Goal: Task Accomplishment & Management: Manage account settings

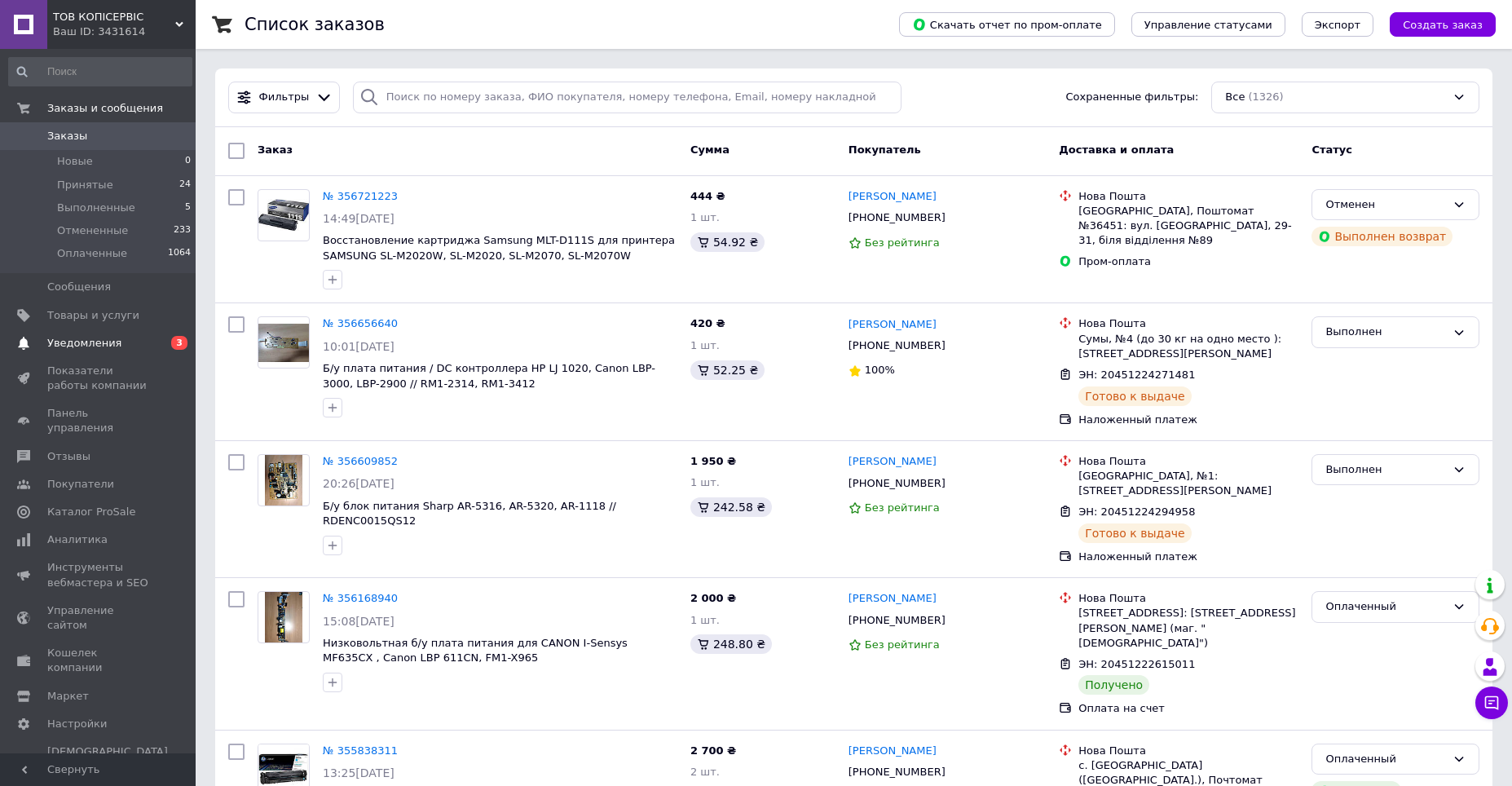
click at [127, 346] on span "Уведомления" at bounding box center [99, 343] width 103 height 15
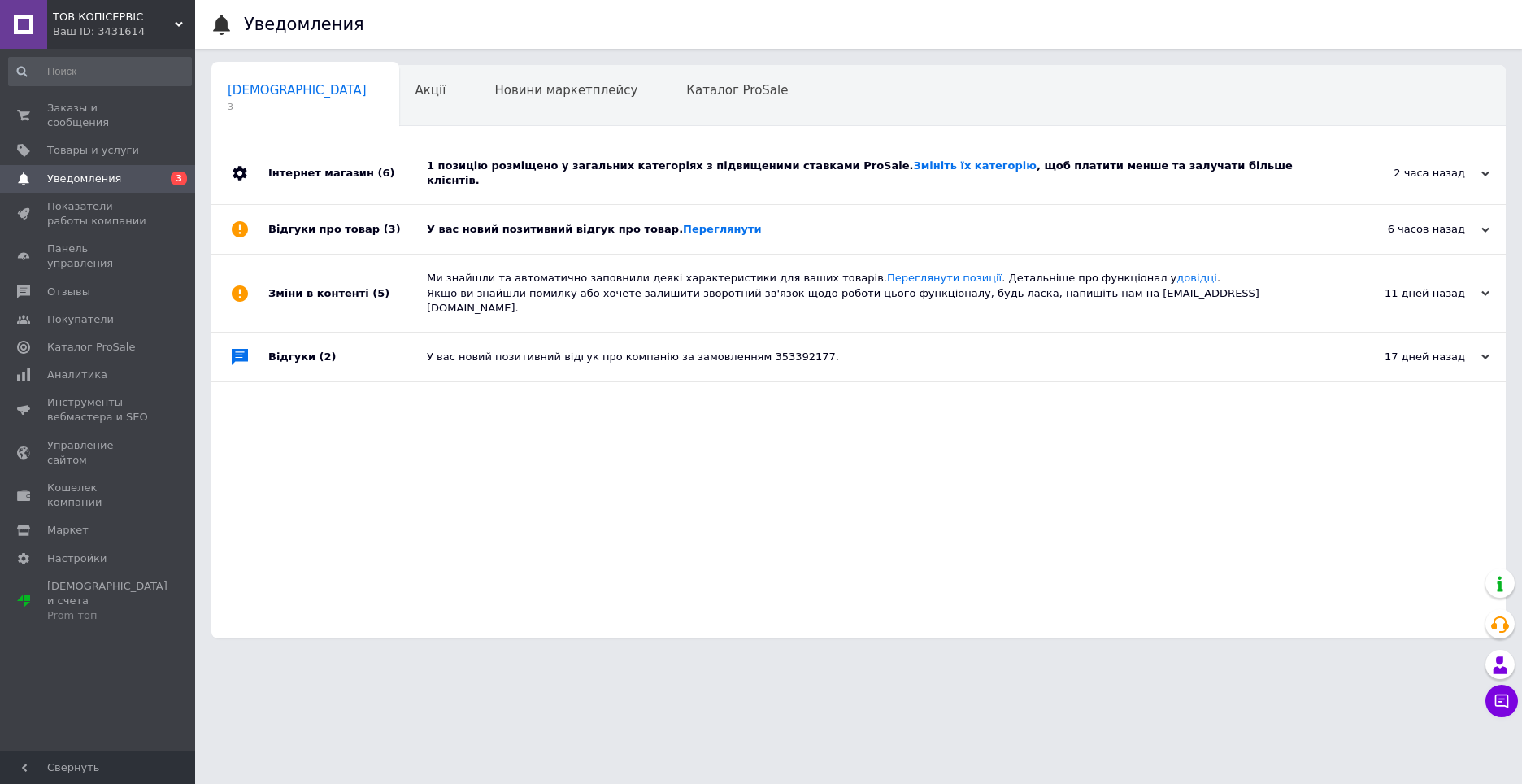
click at [573, 172] on div "1 позицію розміщено у загальних категоріях з підвищеними ставками ProSale. Змін…" at bounding box center [877, 172] width 900 height 29
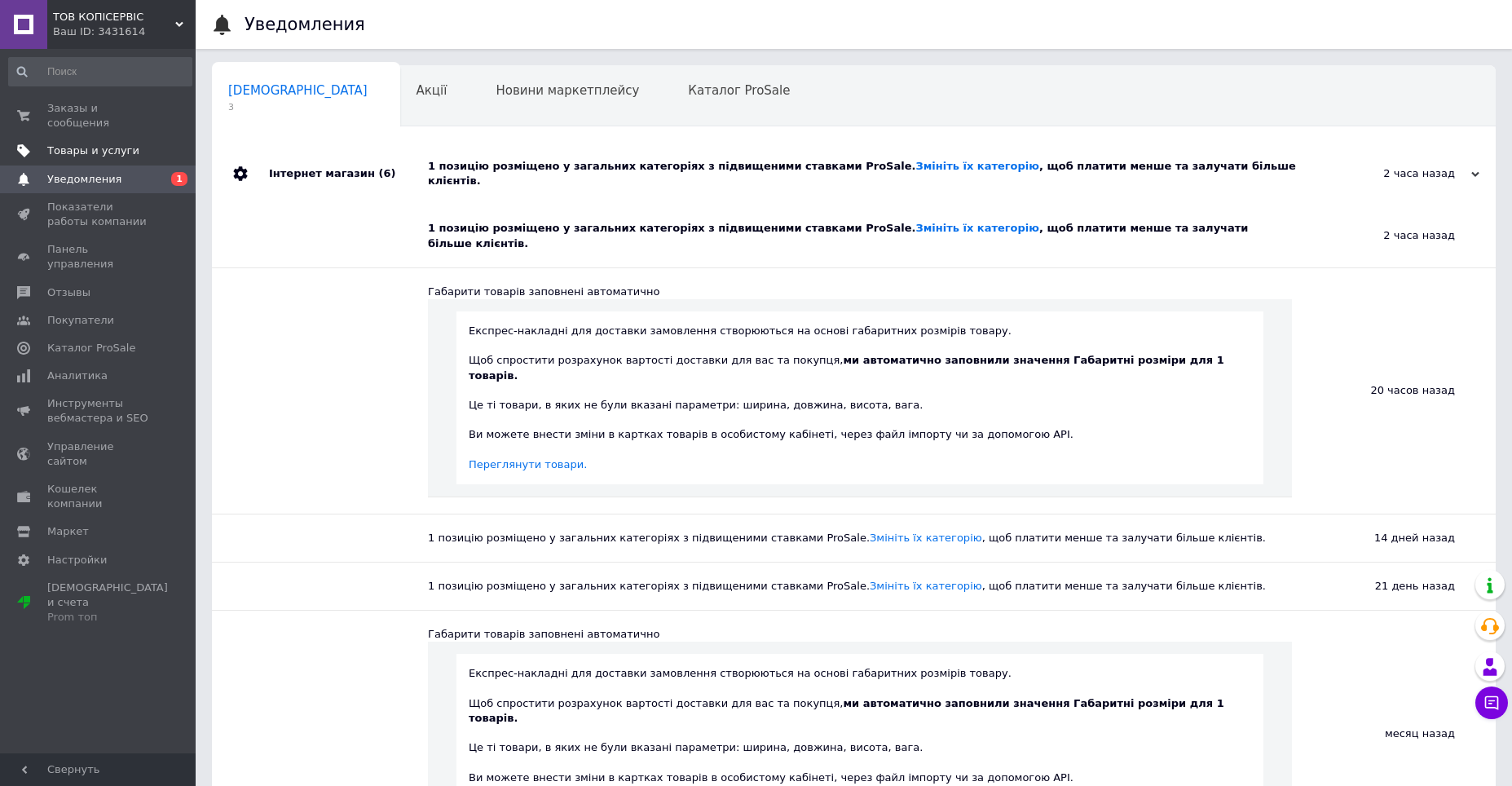
click at [124, 144] on span "Товары и услуги" at bounding box center [93, 151] width 92 height 15
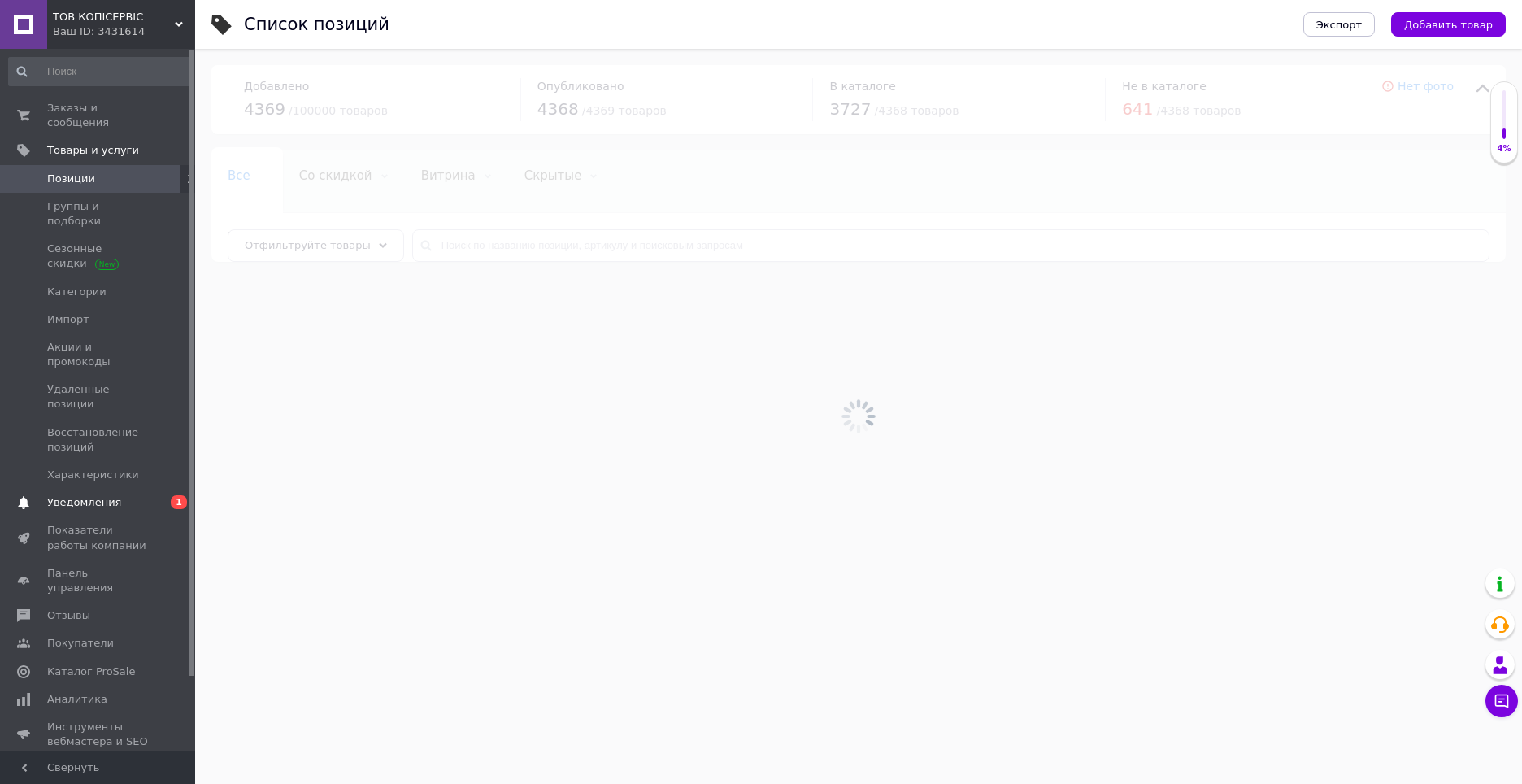
click at [101, 495] on span "Уведомления" at bounding box center [84, 502] width 74 height 15
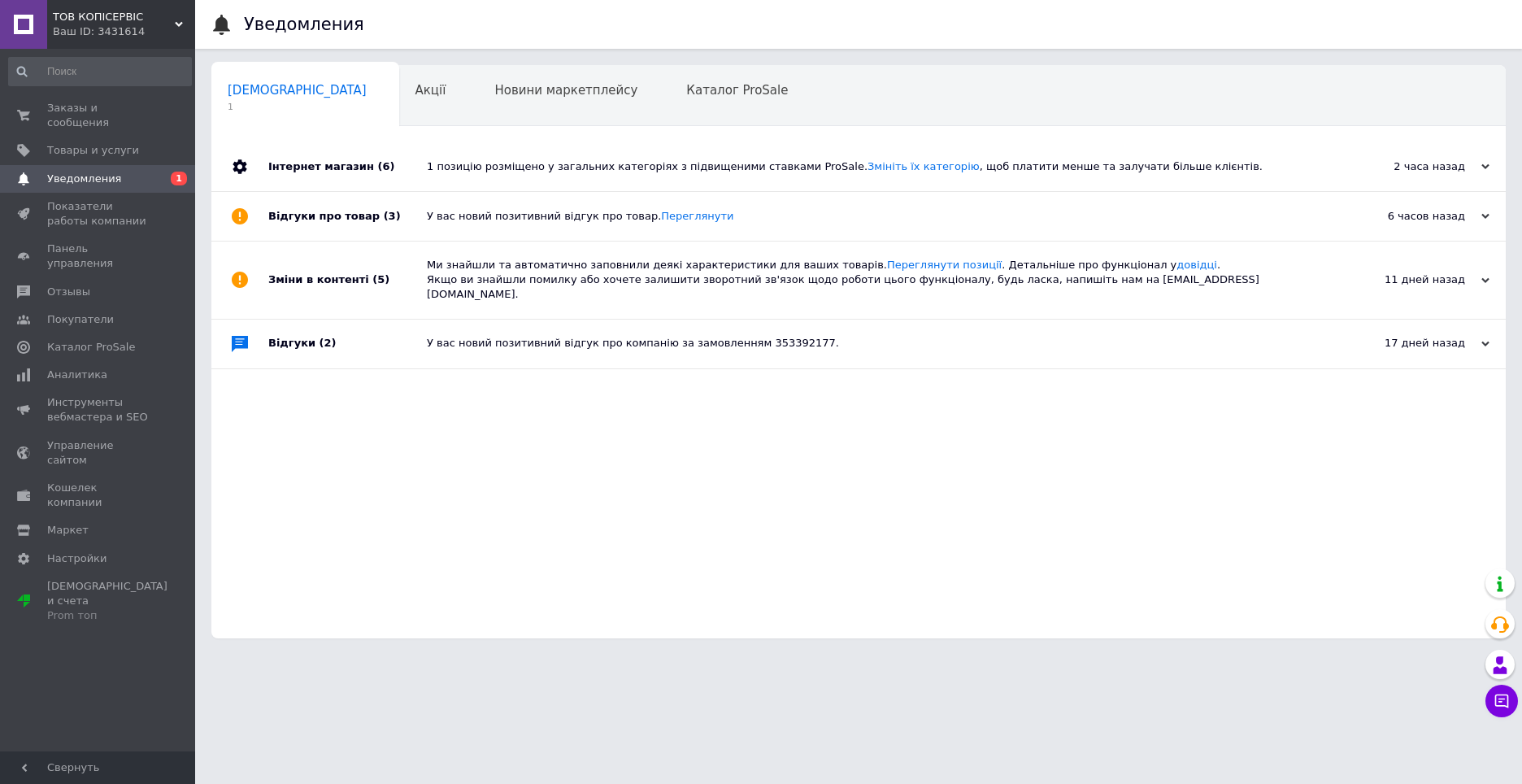
click at [425, 170] on div "Інтернет магазин (6)" at bounding box center [347, 167] width 158 height 49
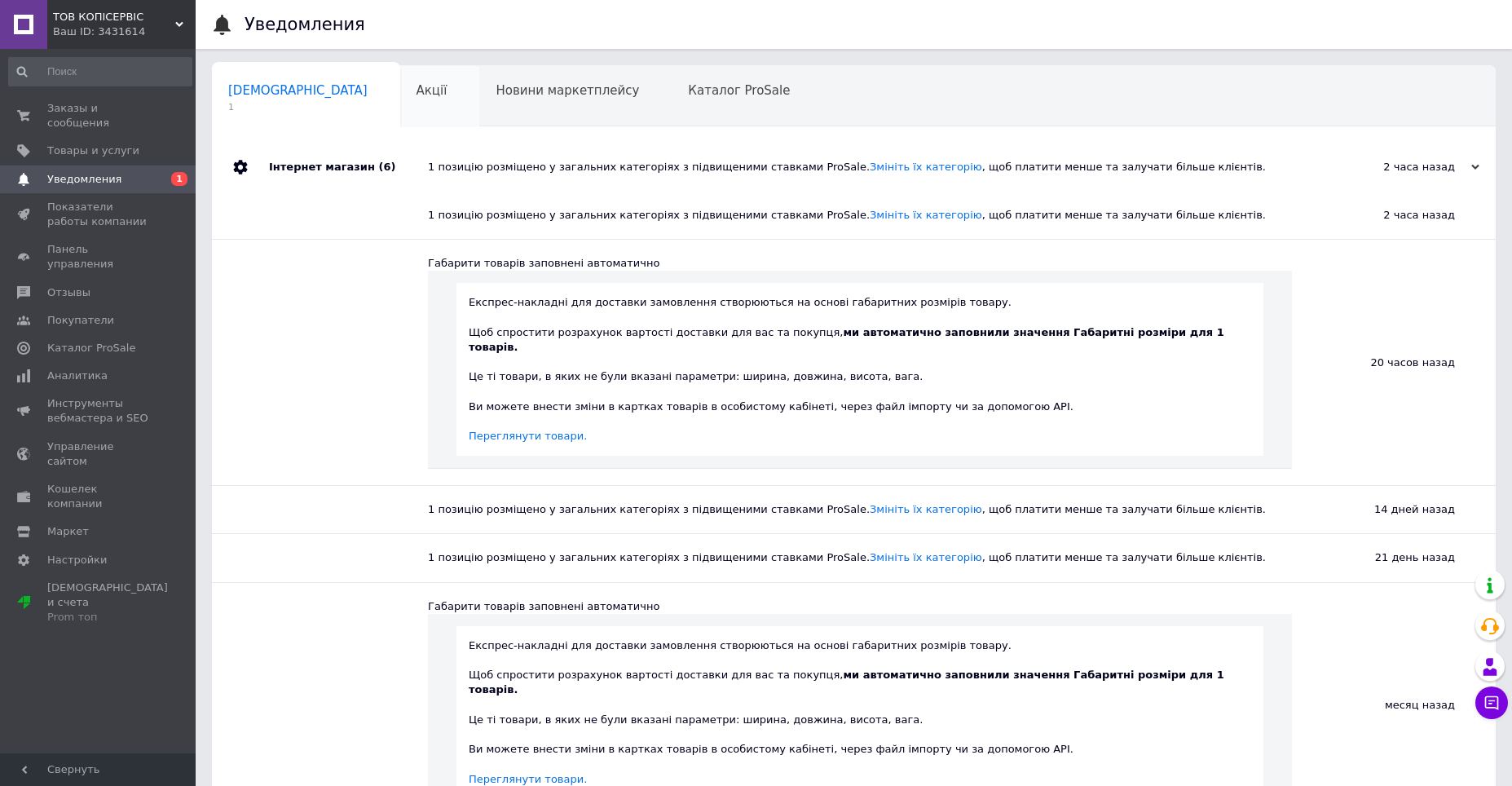
click at [401, 117] on div "Акції 0" at bounding box center [440, 96] width 80 height 62
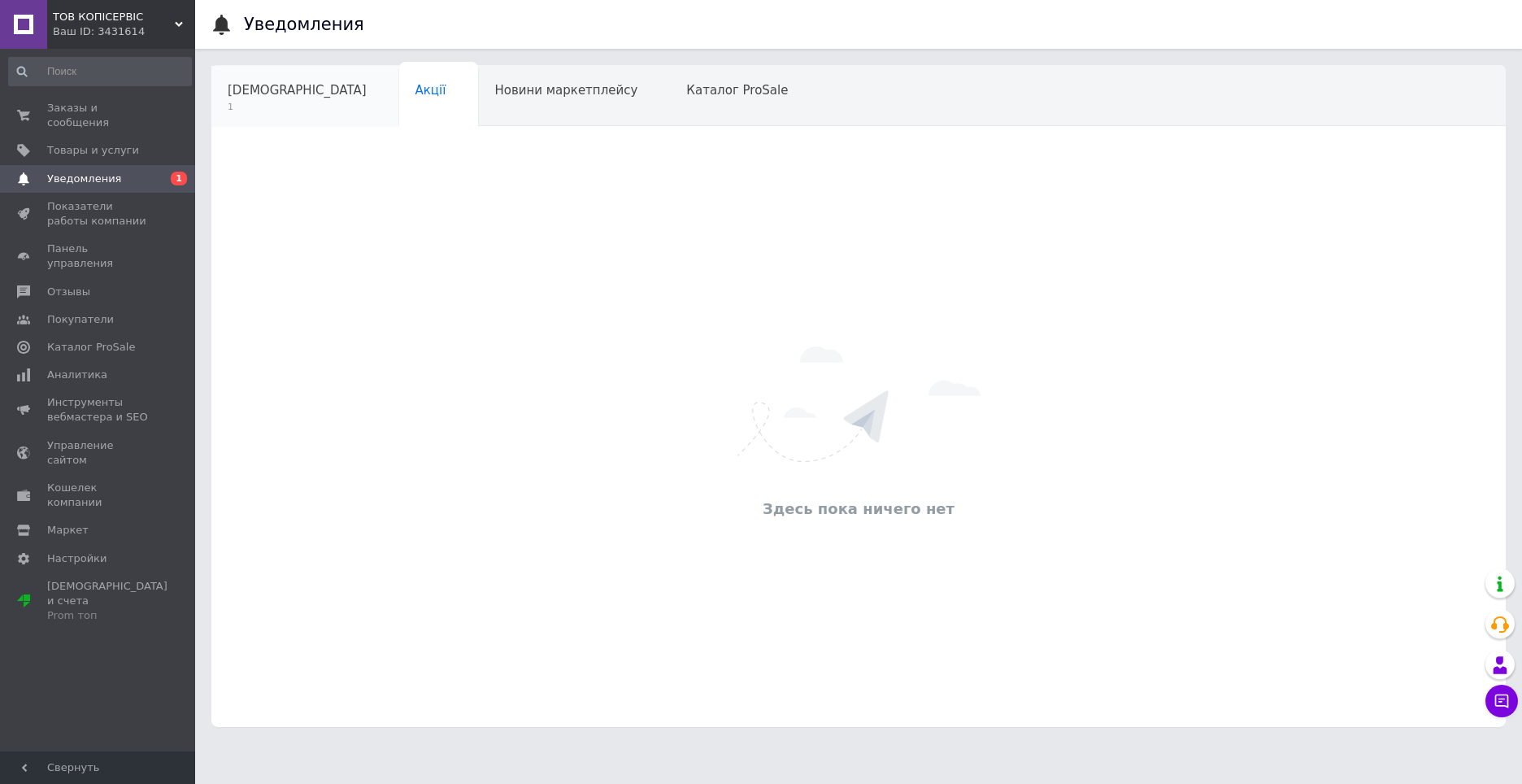
click at [263, 101] on span "1" at bounding box center [296, 107] width 139 height 12
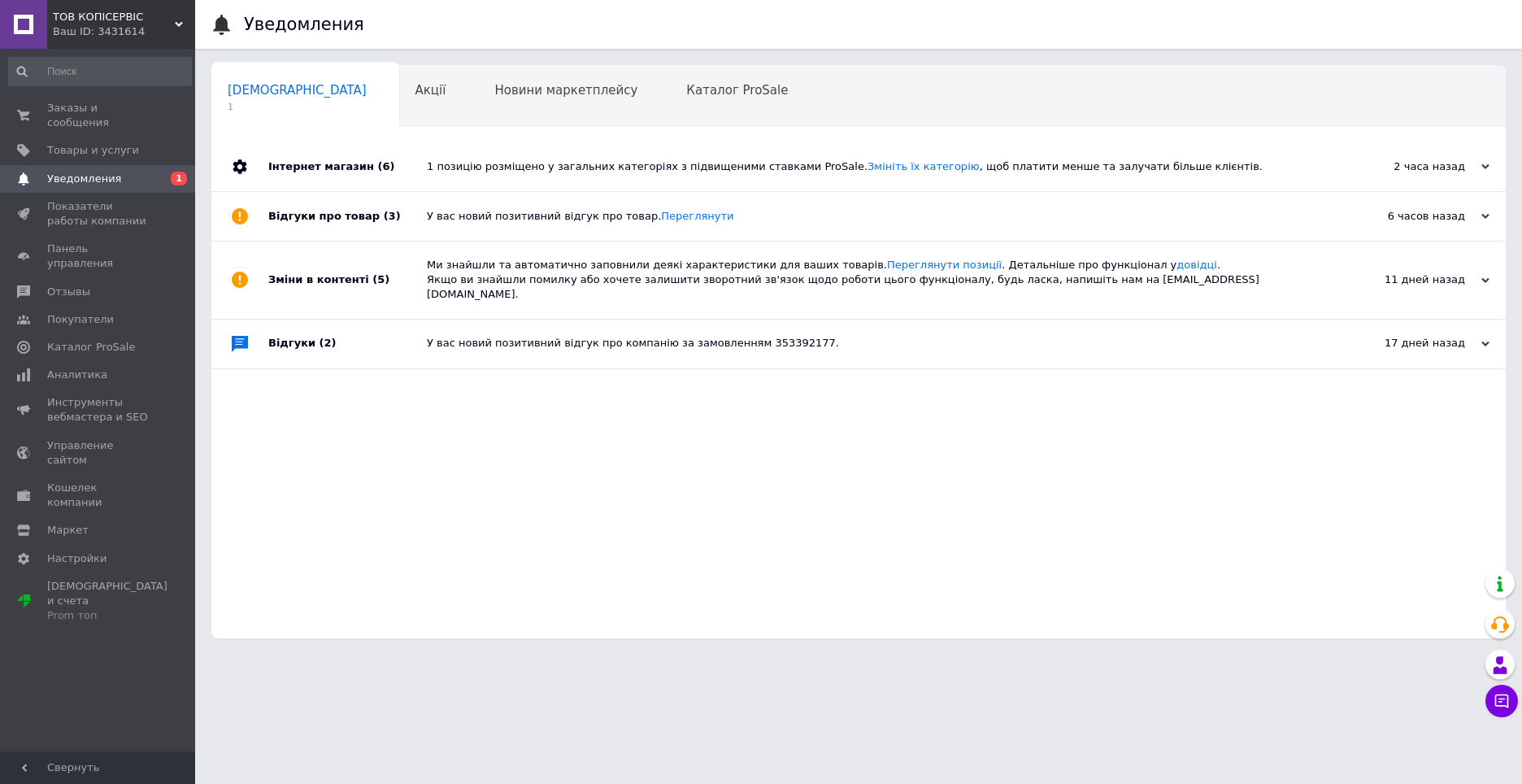
click at [535, 174] on div "1 позицію розміщено у загальних категоріях з підвищеними ставками ProSale. Змін…" at bounding box center [877, 166] width 900 height 15
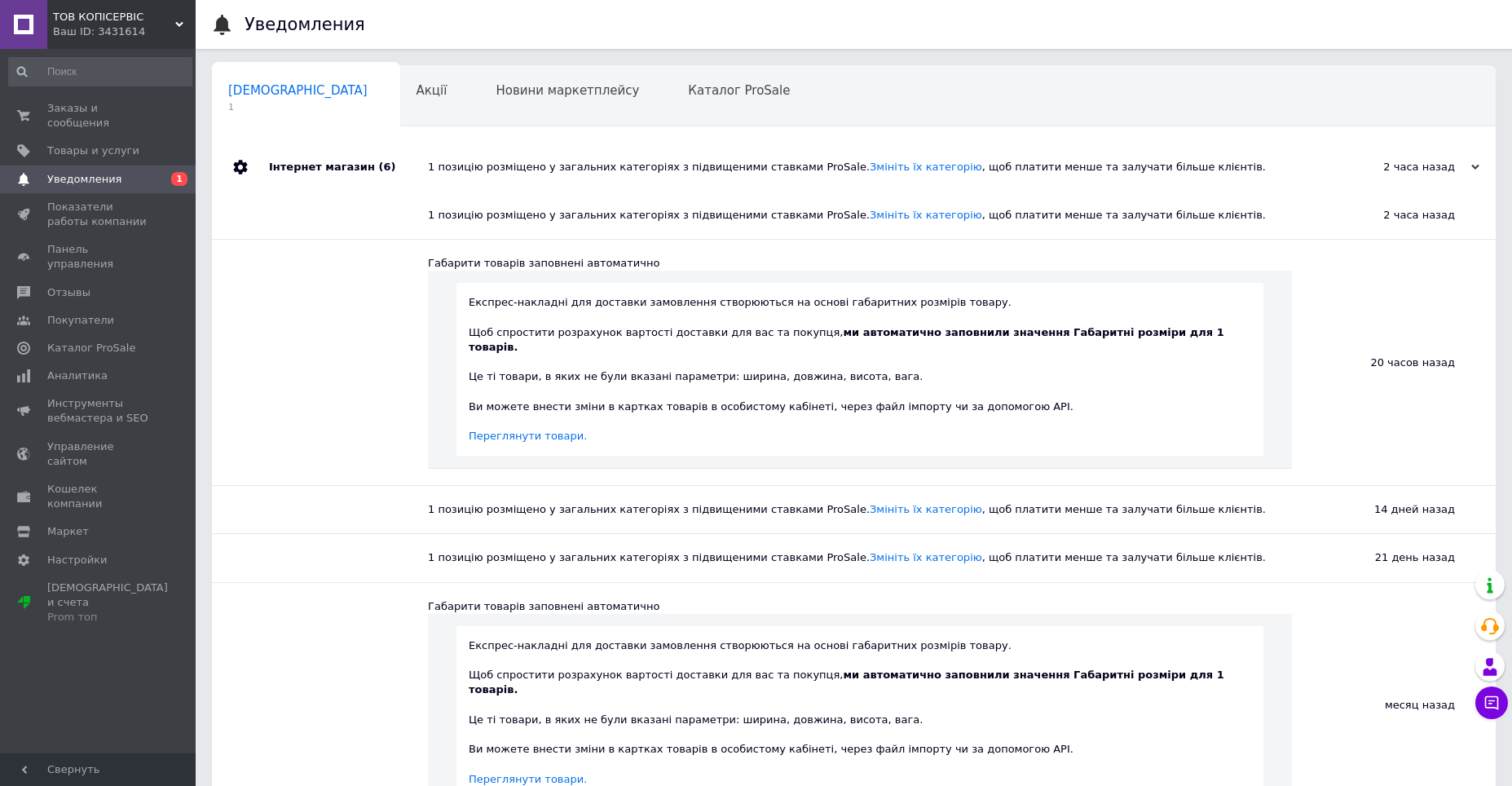
click at [292, 99] on div "[DEMOGRAPHIC_DATA] 1" at bounding box center [306, 96] width 188 height 62
click at [289, 99] on div "[DEMOGRAPHIC_DATA] 1" at bounding box center [306, 96] width 188 height 62
click at [268, 93] on span "[DEMOGRAPHIC_DATA]" at bounding box center [297, 90] width 139 height 15
click at [123, 110] on span "Заказы и сообщения" at bounding box center [99, 115] width 103 height 29
